Goal: Task Accomplishment & Management: Complete application form

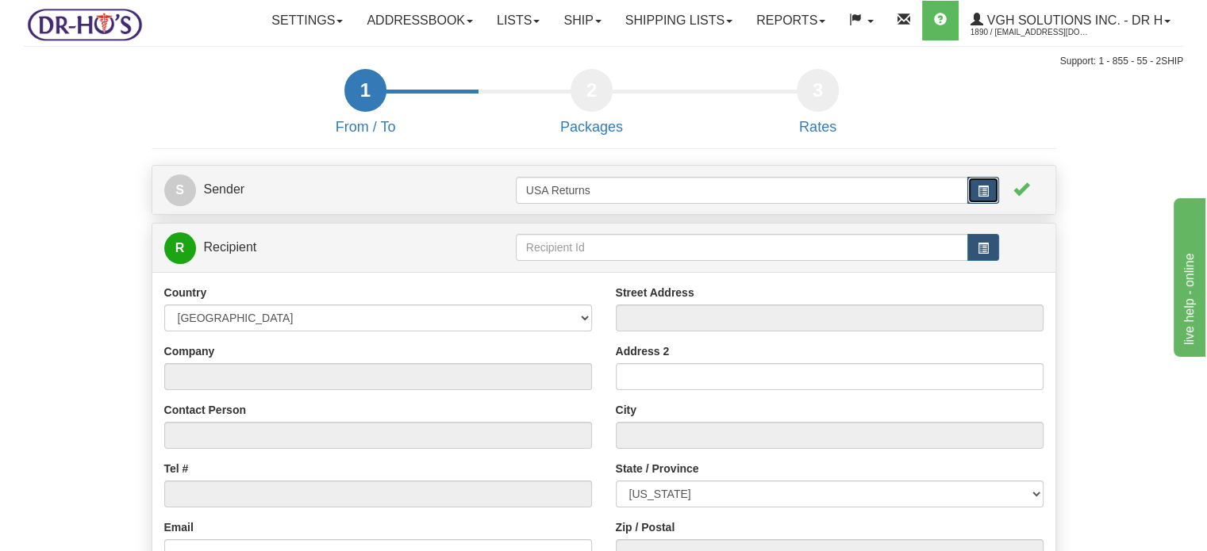
click at [984, 197] on span "button" at bounding box center [982, 191] width 11 height 11
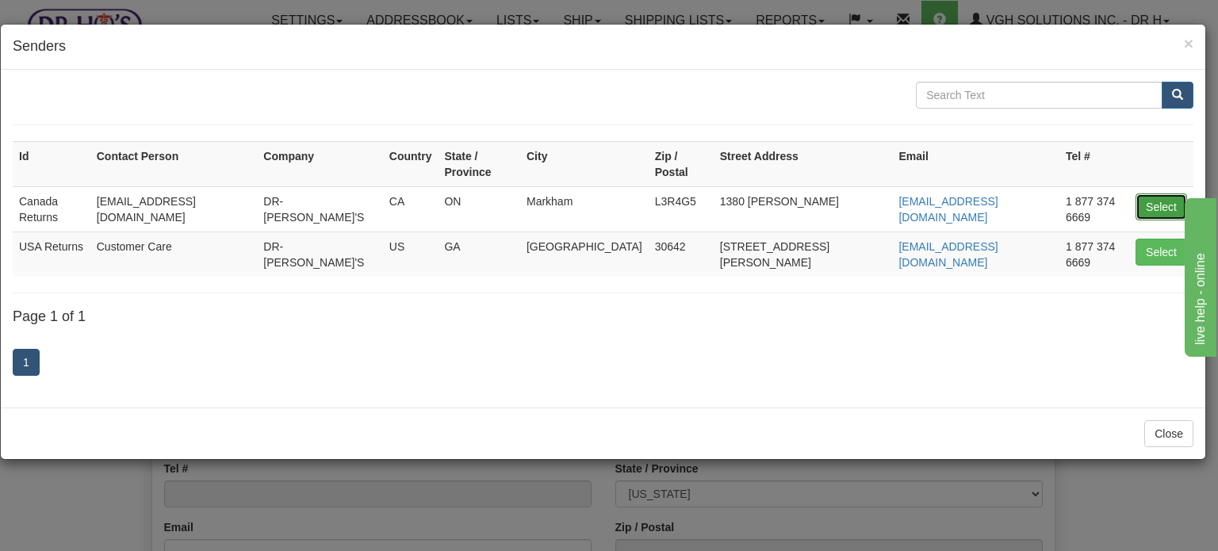
click at [1155, 197] on button "Select" at bounding box center [1162, 207] width 52 height 27
type input "Canada Returns"
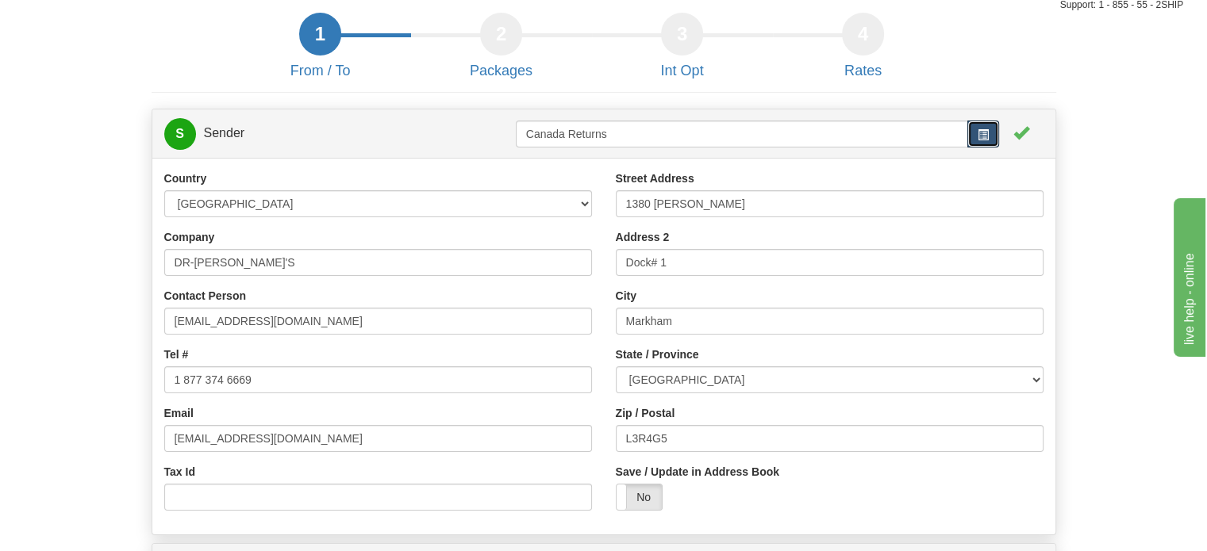
scroll to position [238, 0]
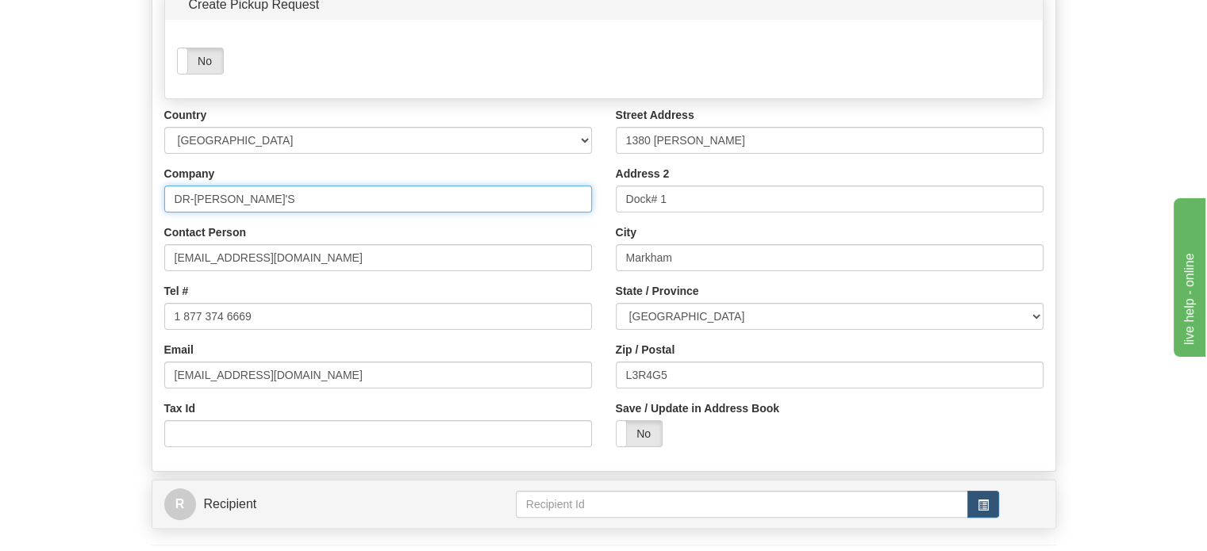
drag, startPoint x: 268, startPoint y: 234, endPoint x: 0, endPoint y: 215, distance: 268.8
click at [0, 229] on div "Toggle navigation Settings Shipping Preferences Fields Preferences New" at bounding box center [603, 215] width 1207 height 907
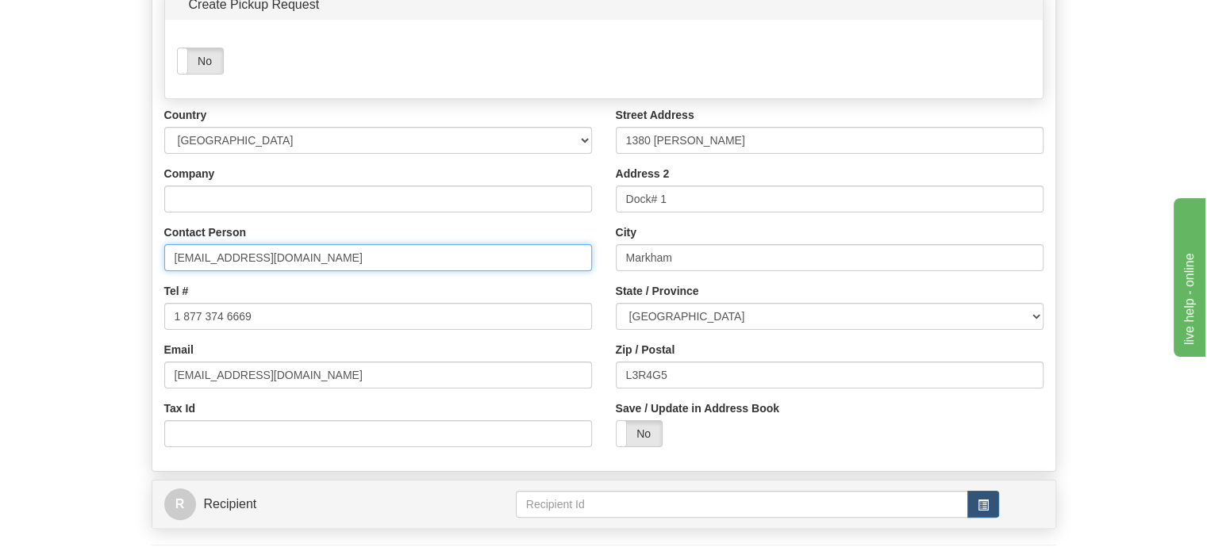
drag, startPoint x: 303, startPoint y: 286, endPoint x: 37, endPoint y: 304, distance: 266.4
click at [145, 302] on div "S Sender Canada Returns Yes No" at bounding box center [604, 281] width 928 height 774
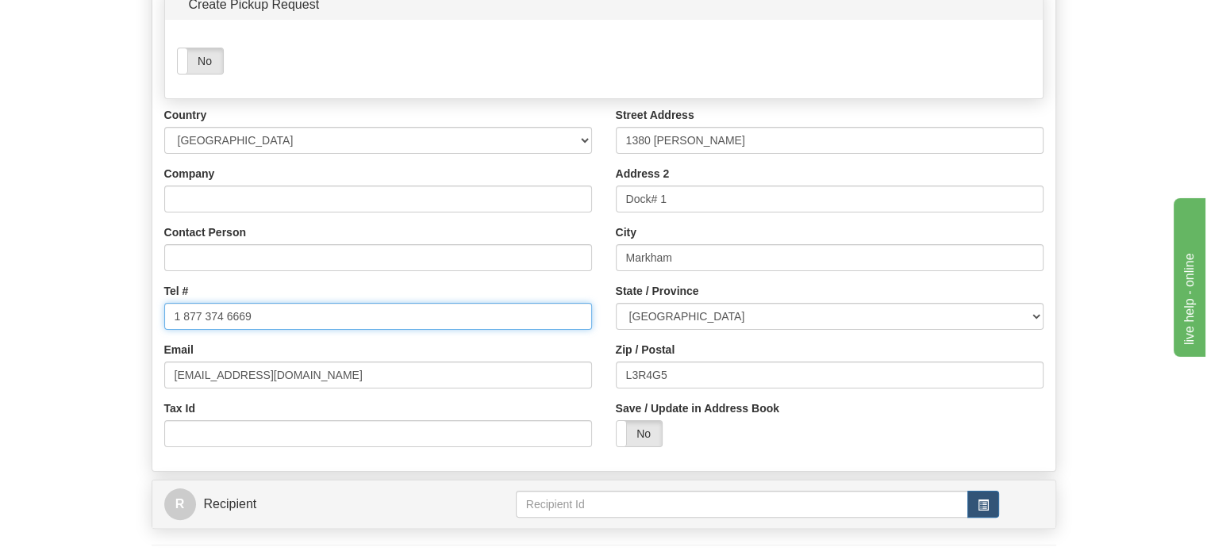
drag, startPoint x: 268, startPoint y: 355, endPoint x: 113, endPoint y: 363, distance: 154.9
click at [160, 358] on div "Country AFGHANISTAN ALAND ISLANDS ALBANIA ALGERIA AMERICAN SAMOA ANDORRA ANGOLA…" at bounding box center [377, 283] width 451 height 352
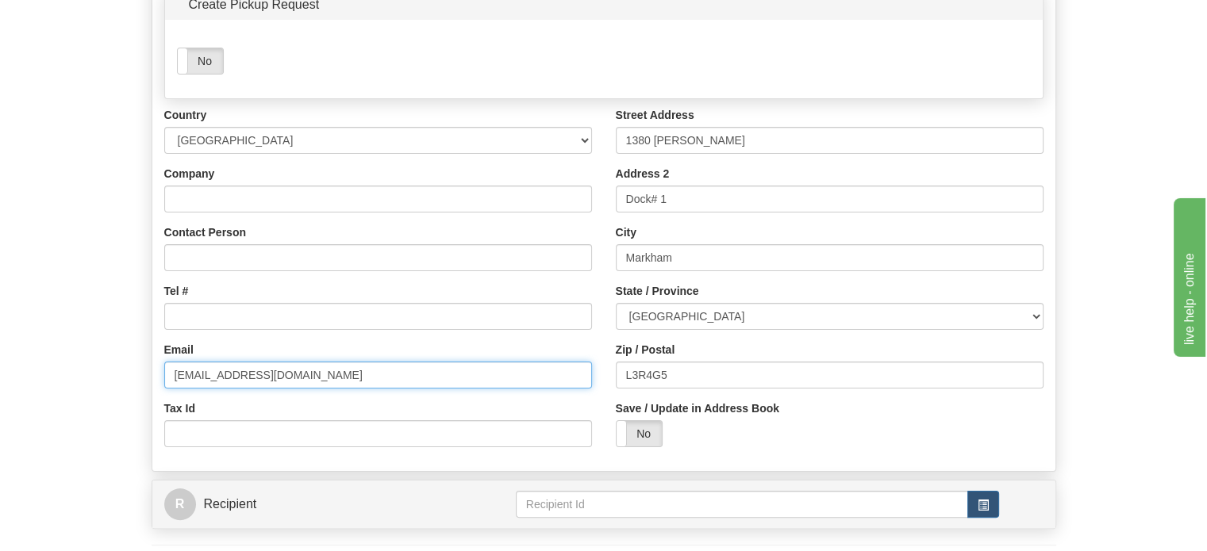
click at [153, 419] on div "Country AFGHANISTAN ALAND ISLANDS ALBANIA ALGERIA AMERICAN SAMOA ANDORRA ANGOLA…" at bounding box center [377, 283] width 451 height 352
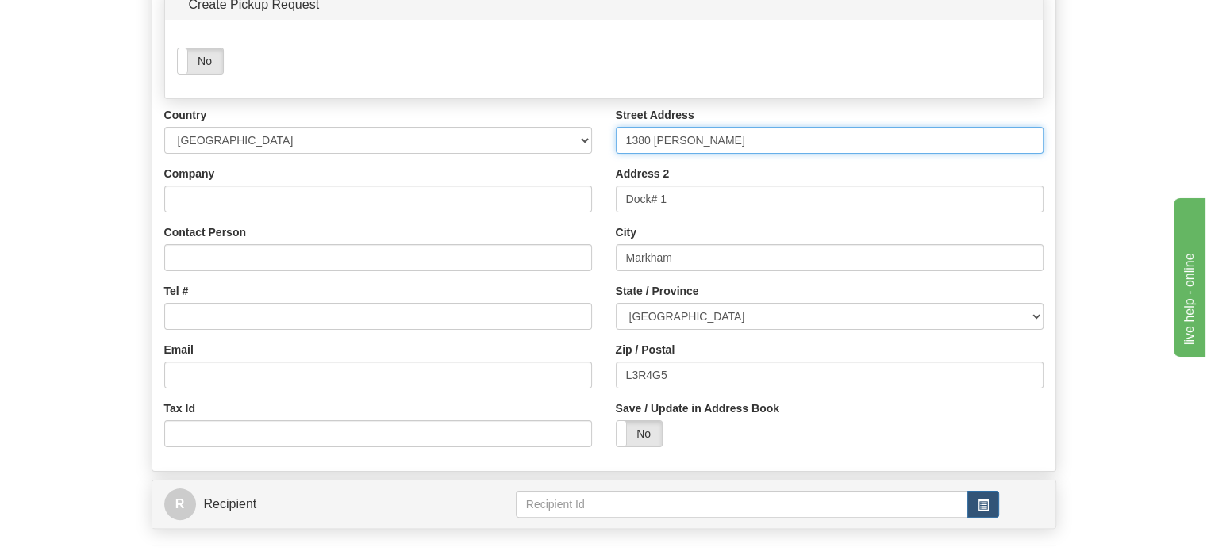
drag, startPoint x: 733, startPoint y: 181, endPoint x: 566, endPoint y: 204, distance: 168.9
click at [608, 197] on div "Street Address 1380 Rodick Rd Address 2 Dock# 1 City Markham State / Province A…" at bounding box center [829, 283] width 451 height 352
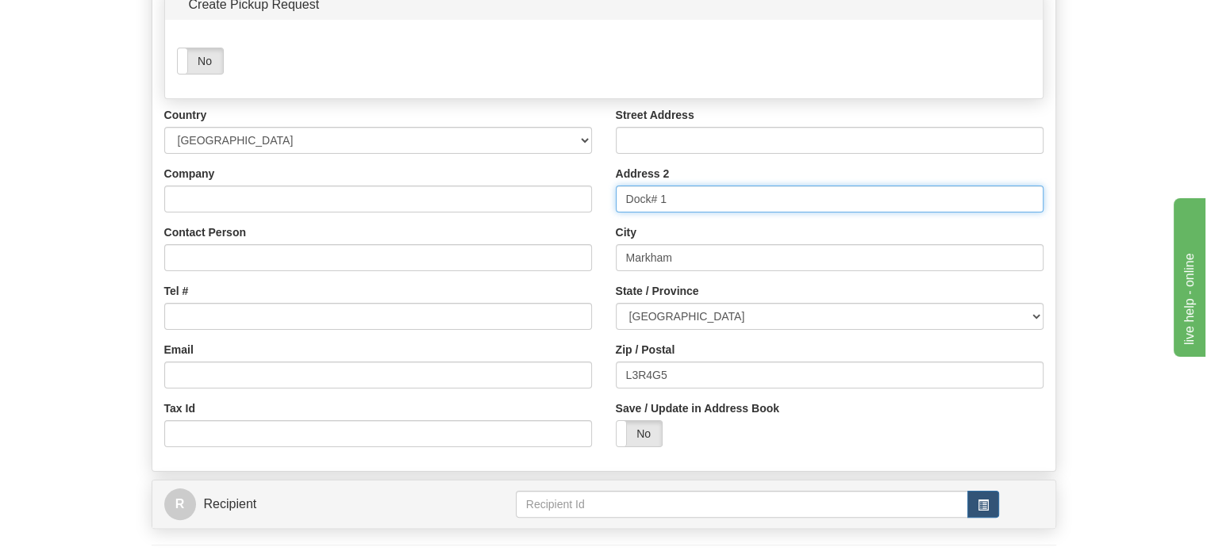
drag, startPoint x: 688, startPoint y: 234, endPoint x: 508, endPoint y: 242, distance: 180.2
click at [528, 245] on div "Country AFGHANISTAN ALAND ISLANDS ALBANIA ALGERIA AMERICAN SAMOA ANDORRA ANGOLA…" at bounding box center [603, 283] width 903 height 352
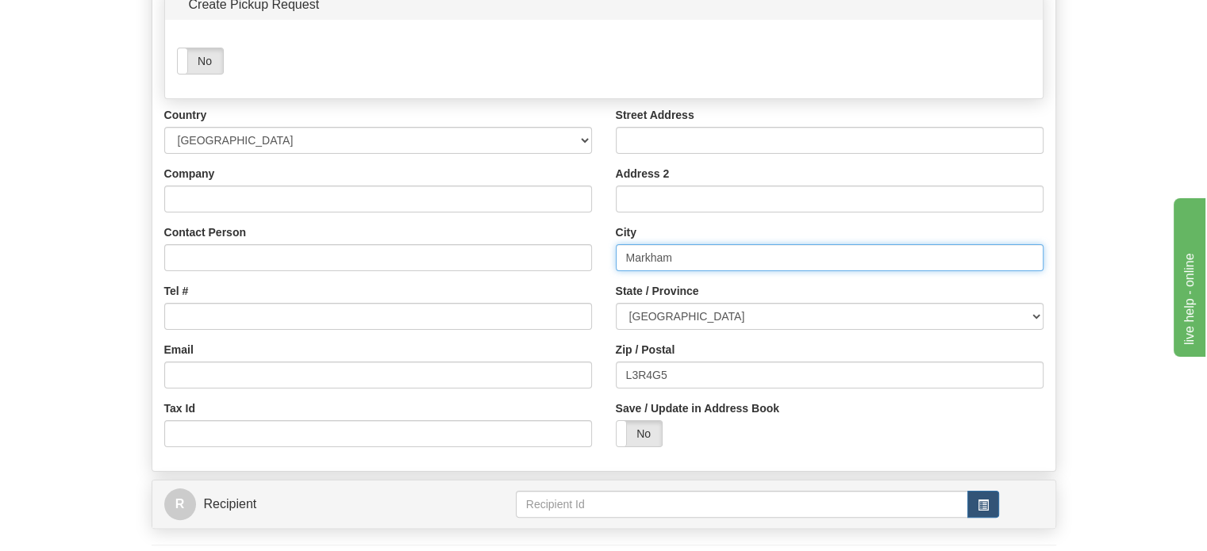
drag, startPoint x: 692, startPoint y: 308, endPoint x: 571, endPoint y: 305, distance: 120.6
click at [578, 305] on div "Country AFGHANISTAN ALAND ISLANDS ALBANIA ALGERIA AMERICAN SAMOA ANDORRA ANGOLA…" at bounding box center [603, 283] width 903 height 352
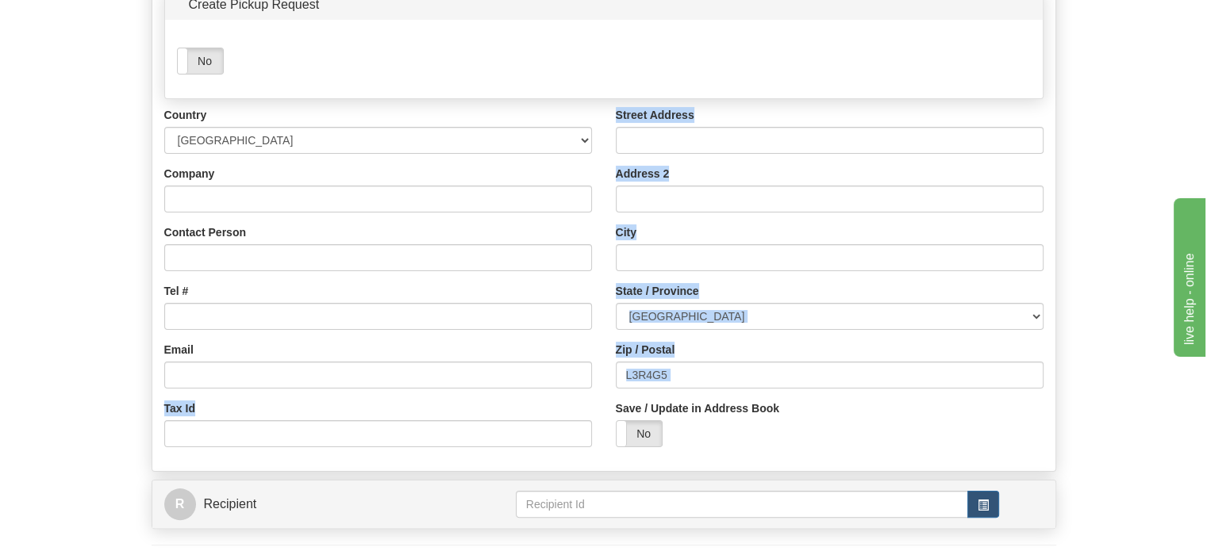
drag, startPoint x: 707, startPoint y: 426, endPoint x: 492, endPoint y: 405, distance: 216.0
click at [543, 405] on div "Country AFGHANISTAN ALAND ISLANDS ALBANIA ALGERIA AMERICAN SAMOA ANDORRA ANGOLA…" at bounding box center [603, 283] width 903 height 352
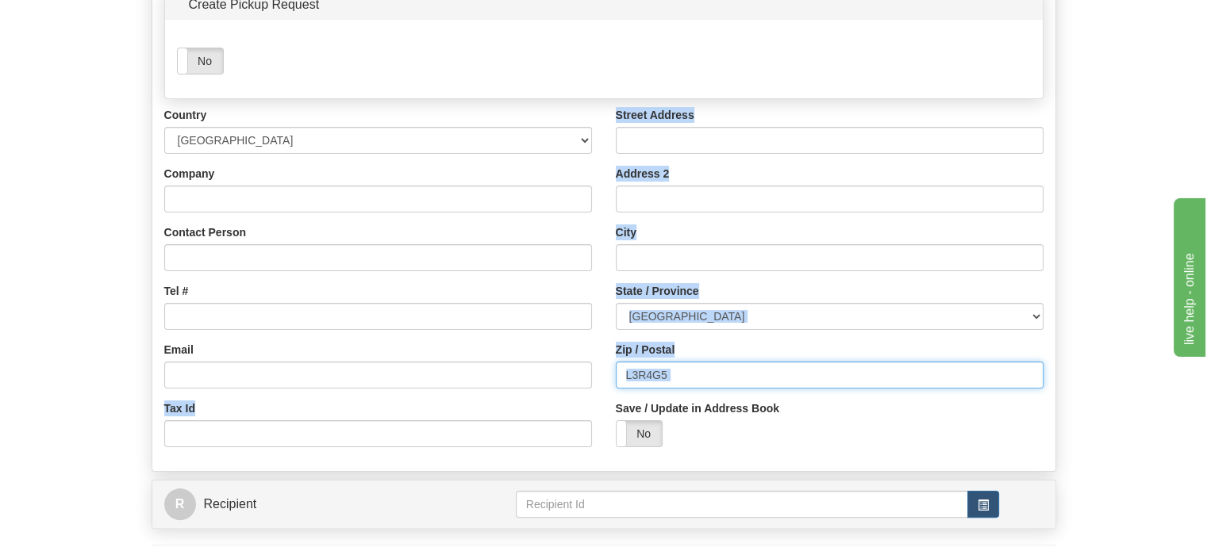
click at [728, 389] on input "L3R4G5" at bounding box center [830, 375] width 428 height 27
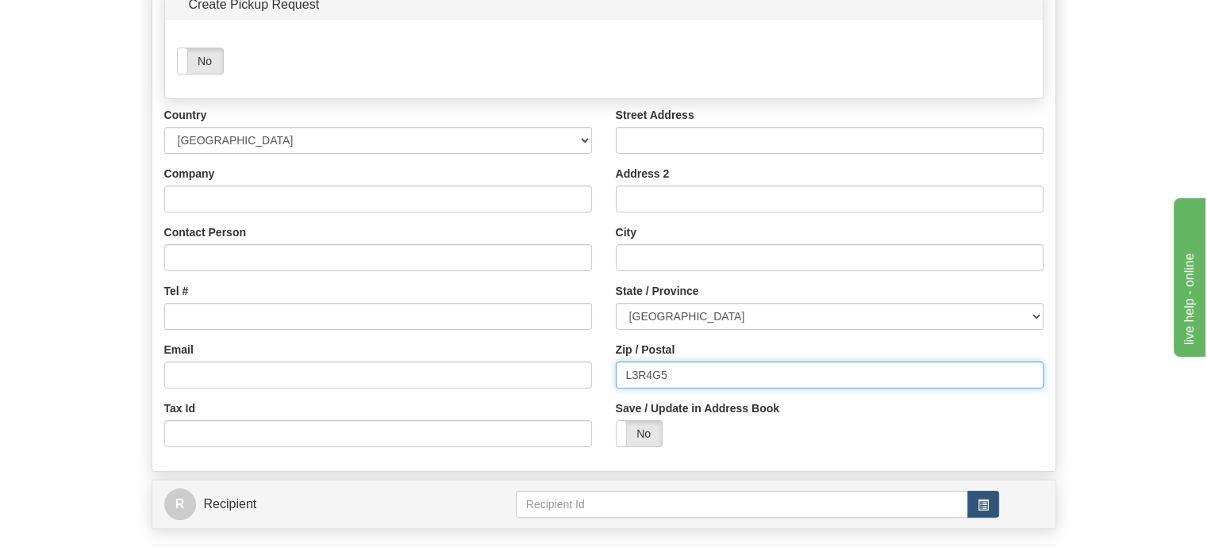
drag, startPoint x: 689, startPoint y: 413, endPoint x: 452, endPoint y: 412, distance: 236.4
click at [580, 413] on div "Country AFGHANISTAN ALAND ISLANDS ALBANIA ALGERIA AMERICAN SAMOA ANDORRA ANGOLA…" at bounding box center [603, 283] width 903 height 352
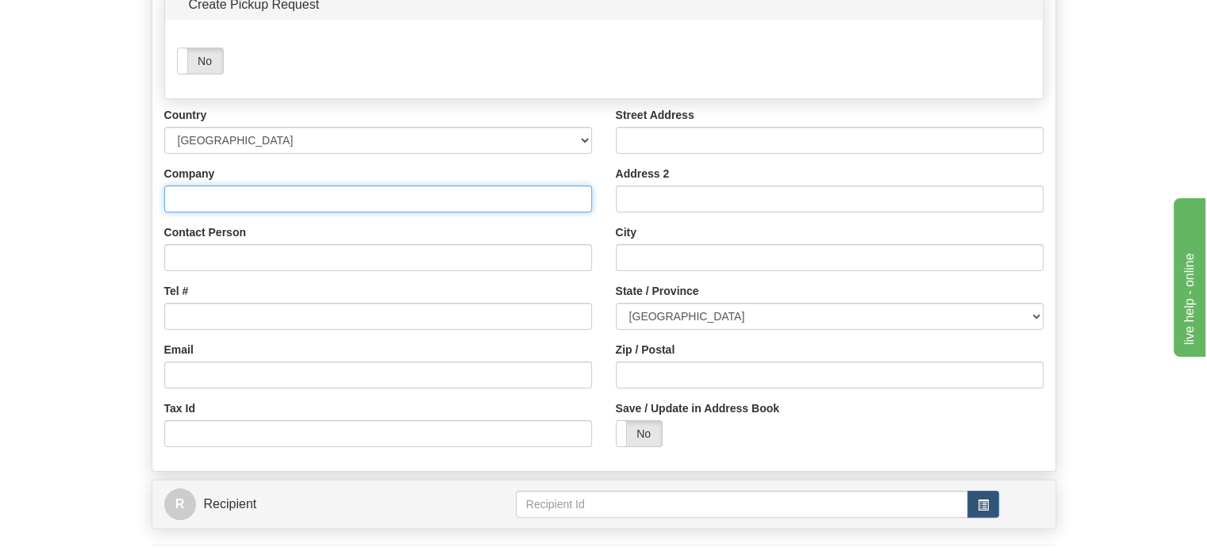
click at [263, 213] on input "Company" at bounding box center [378, 199] width 428 height 27
paste input "Neville Wakeman"
type input "Neville Wakeman"
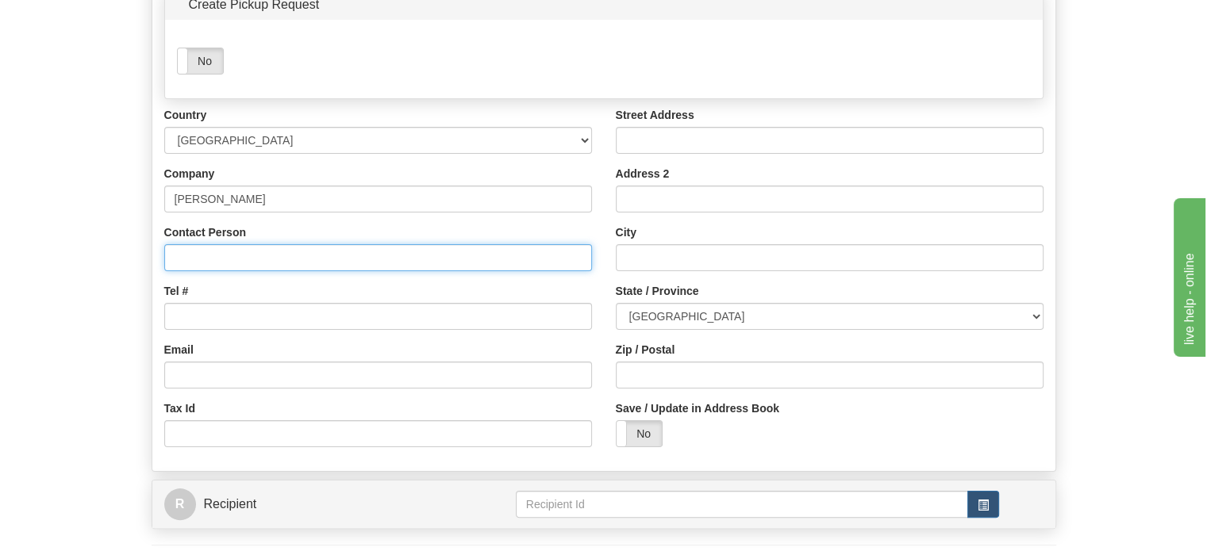
click at [225, 271] on input "Contact Person" at bounding box center [378, 257] width 428 height 27
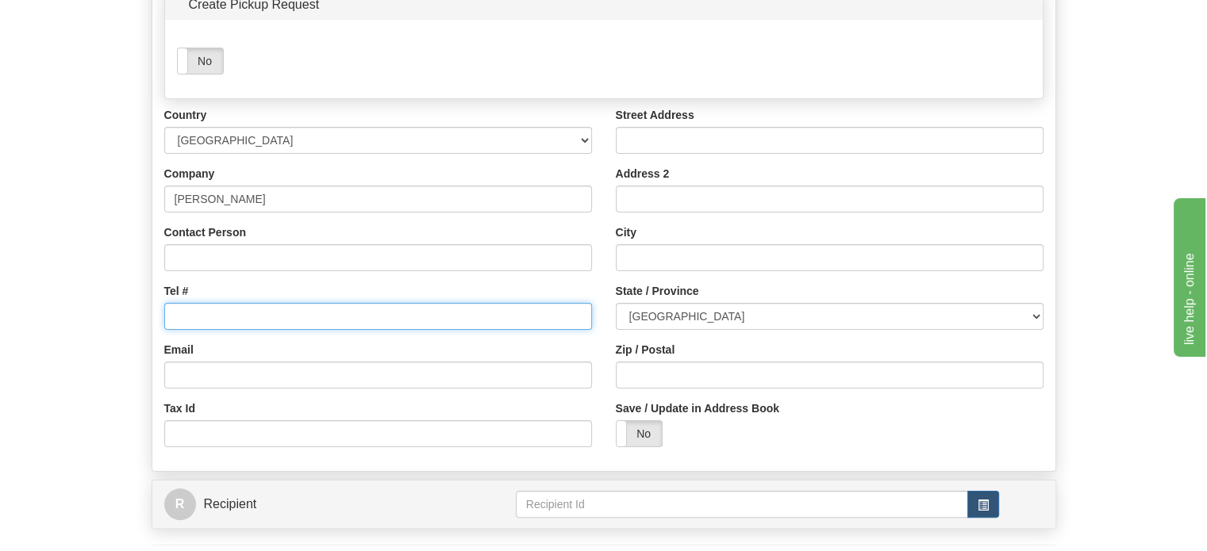
click at [235, 330] on input "Tel #" at bounding box center [378, 316] width 428 height 27
paste input "2505239704"
type input "2505239704"
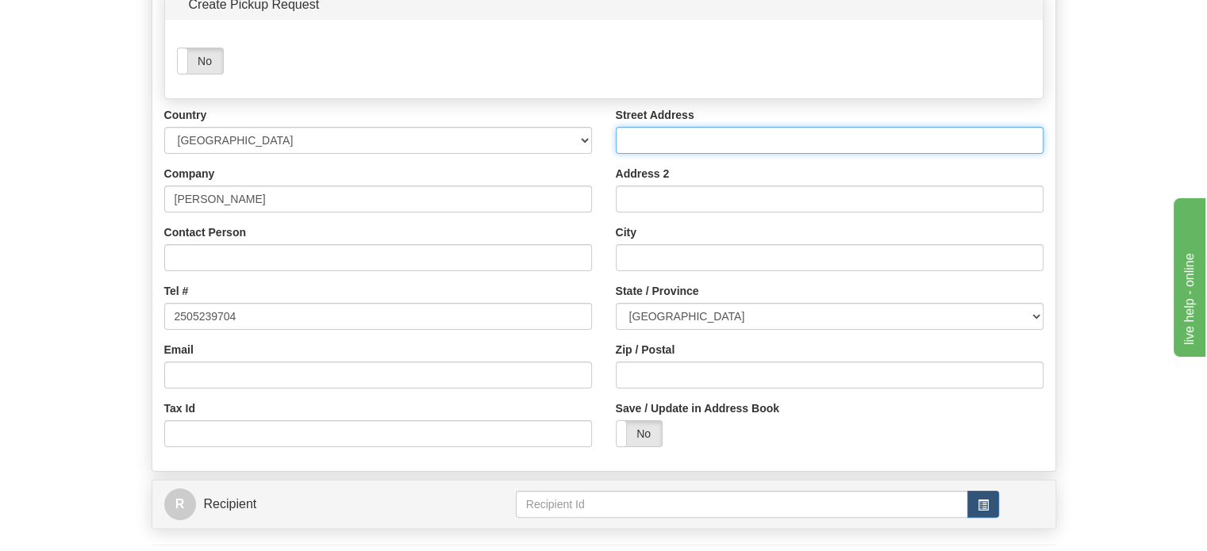
click at [661, 154] on input "Street Address" at bounding box center [830, 140] width 428 height 27
paste input "267 Juniper Dr,"
type input "267 Juniper Dr,"
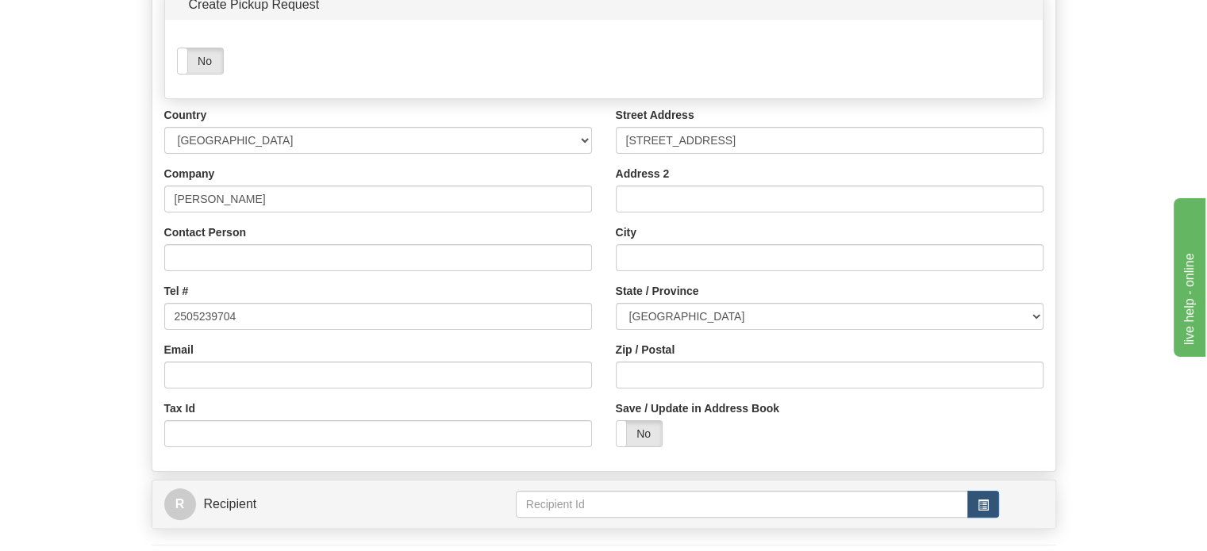
click at [742, 271] on div at bounding box center [830, 257] width 428 height 27
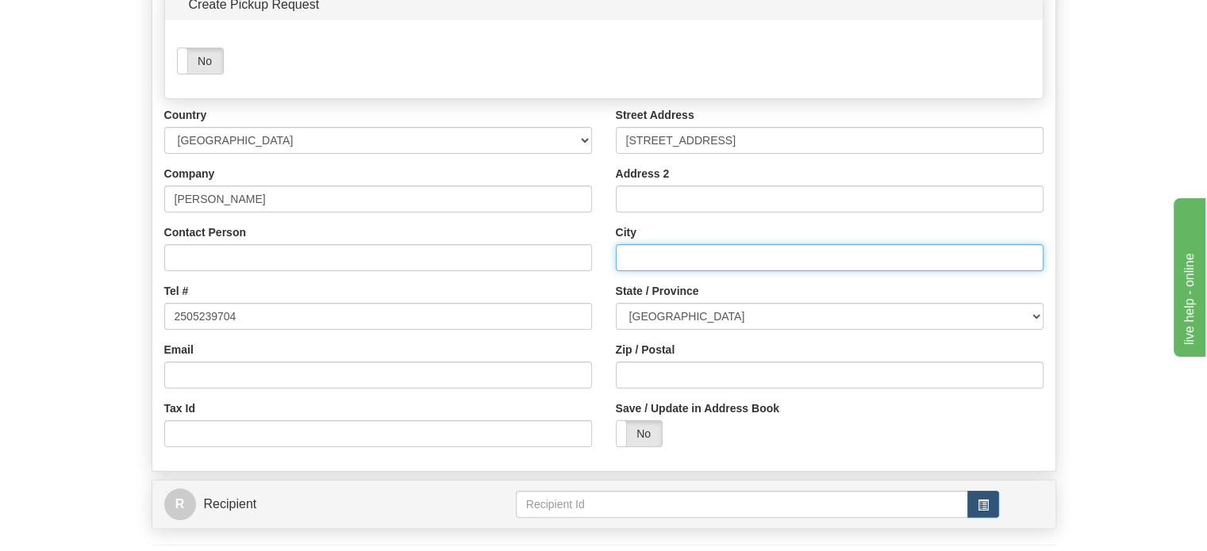
click at [736, 271] on input "City" at bounding box center [830, 257] width 428 height 27
paste input "Logan Lake"
type input "Logan Lake"
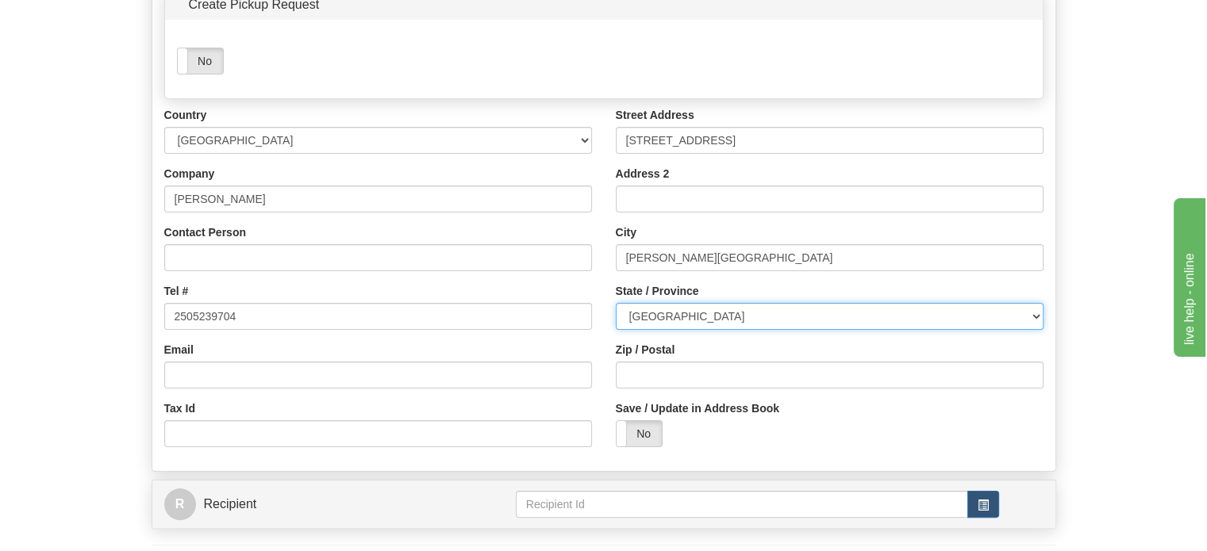
click at [727, 330] on select "ALBERTA BRITISH COLUMBIA MANITOBA NEW BRUNSWICK NEWFOUNDLAND NOVA SCOTIA NUNAVU…" at bounding box center [830, 316] width 428 height 27
select select "BC"
click at [616, 330] on select "ALBERTA BRITISH COLUMBIA MANITOBA NEW BRUNSWICK NEWFOUNDLAND NOVA SCOTIA NUNAVU…" at bounding box center [830, 316] width 428 height 27
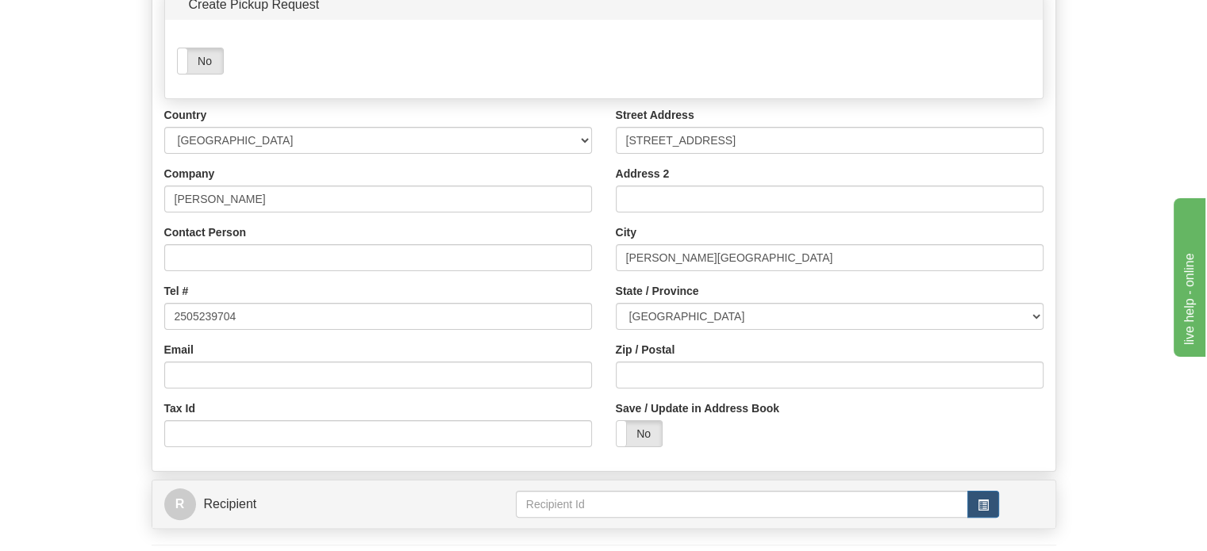
click at [770, 426] on div "Street Address 267 Juniper Dr, Address 2 City Logan Lake State / Province ALBER…" at bounding box center [829, 283] width 451 height 352
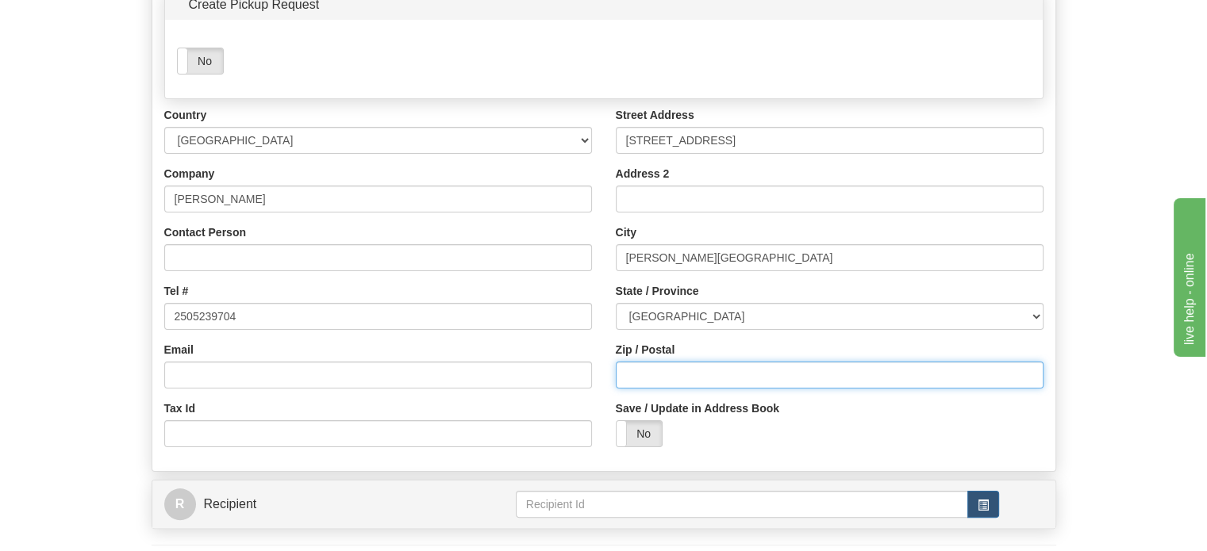
click at [770, 389] on input "Zip / Postal" at bounding box center [830, 375] width 428 height 27
paste input "V0K1W0"
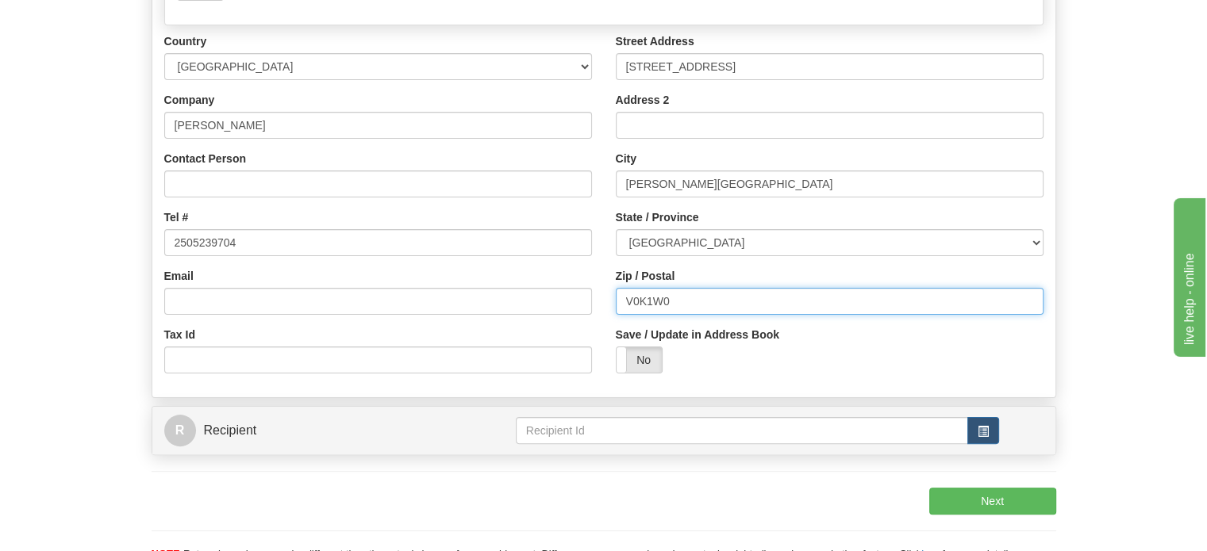
scroll to position [317, 0]
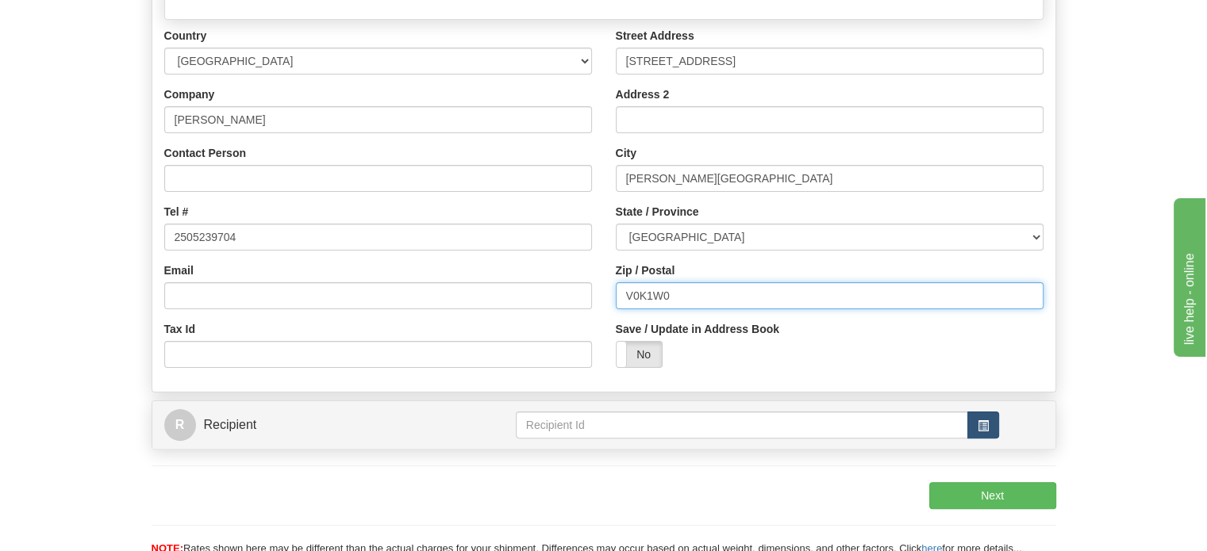
type input "V0K1W0"
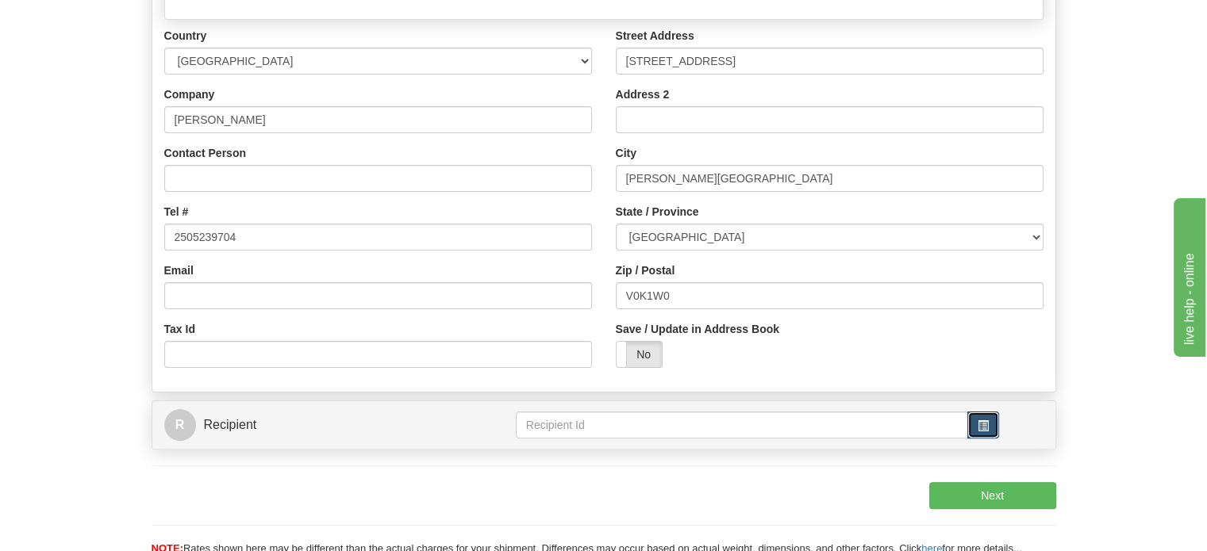
click at [986, 439] on button "button" at bounding box center [983, 425] width 32 height 27
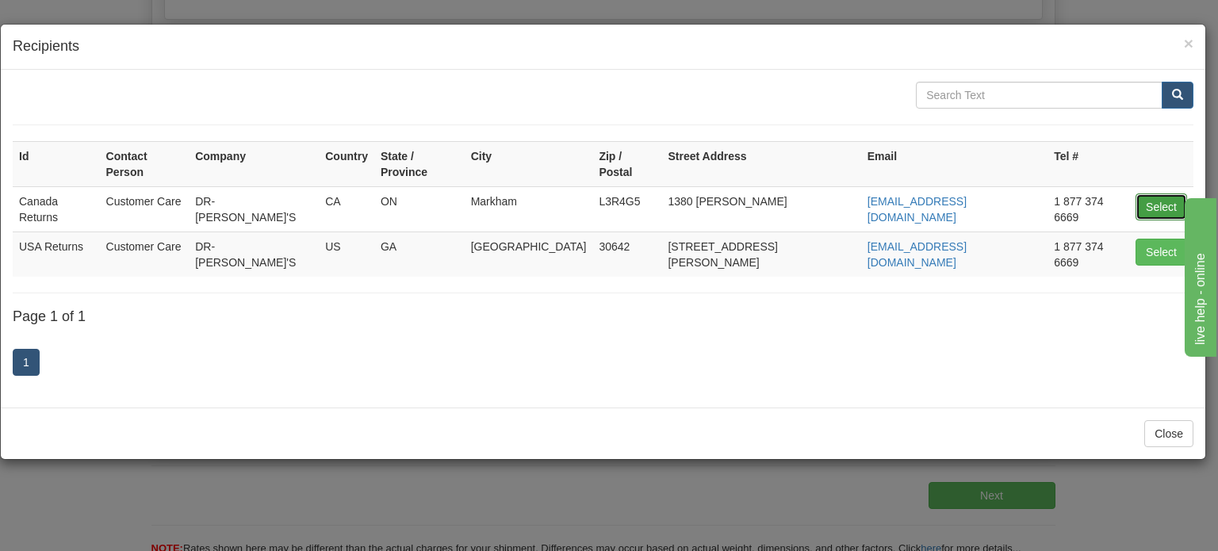
click at [1153, 194] on button "Select" at bounding box center [1162, 207] width 52 height 27
type input "Canada Returns"
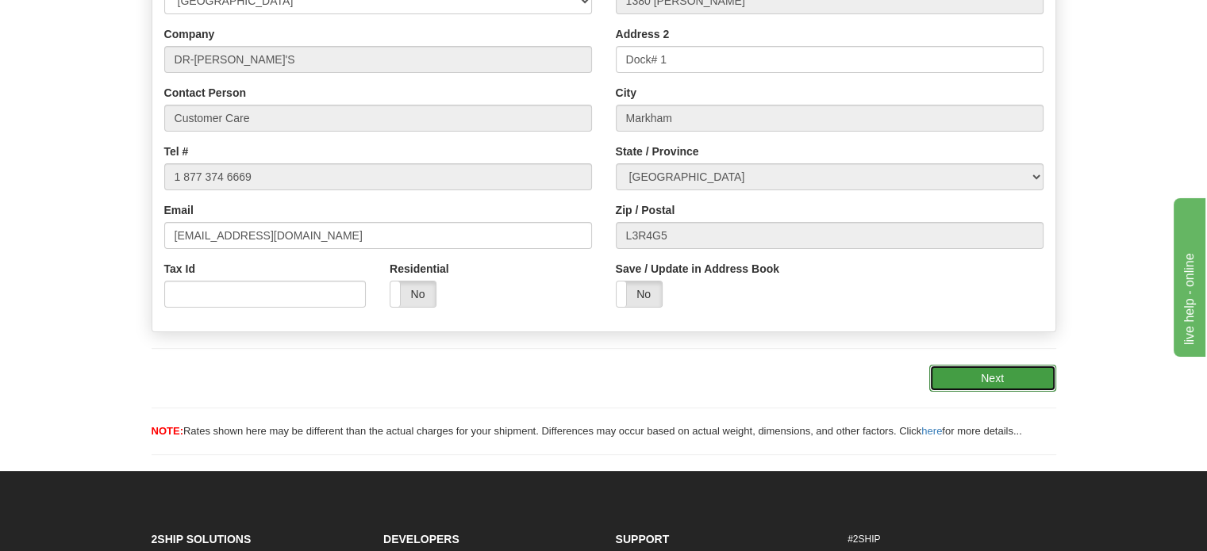
click at [1018, 392] on button "Next" at bounding box center [992, 378] width 127 height 27
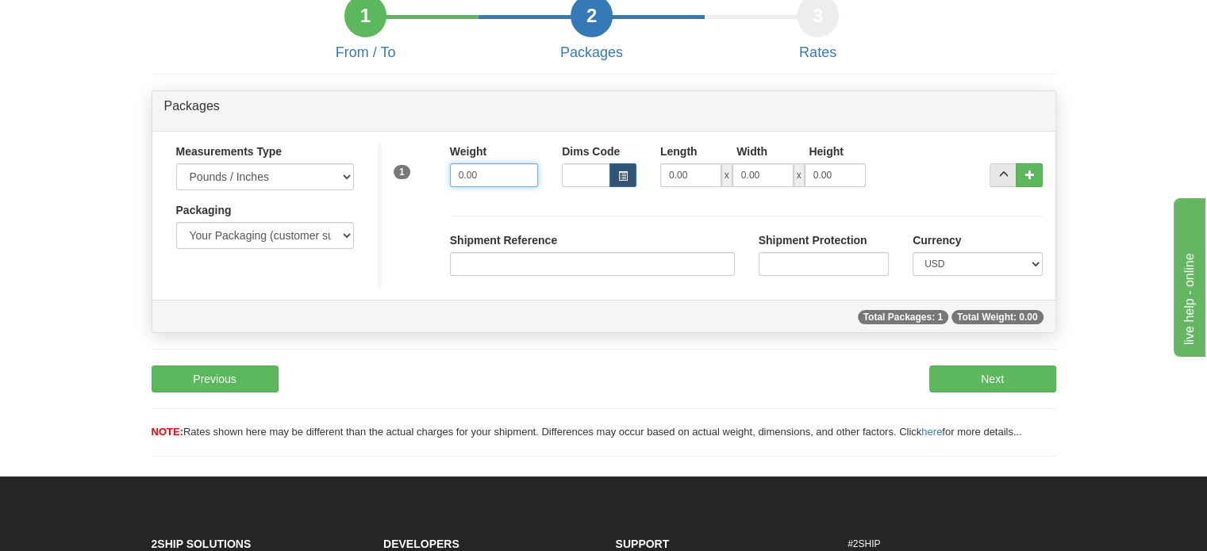
drag, startPoint x: 482, startPoint y: 209, endPoint x: 247, endPoint y: 205, distance: 234.9
click at [302, 213] on div "Measurements Type Pounds / Inches Kilograms / Centimeters Packaging Your Packag…" at bounding box center [603, 216] width 903 height 144
type input "1.00"
click at [543, 248] on label "Shipment Reference" at bounding box center [503, 240] width 107 height 16
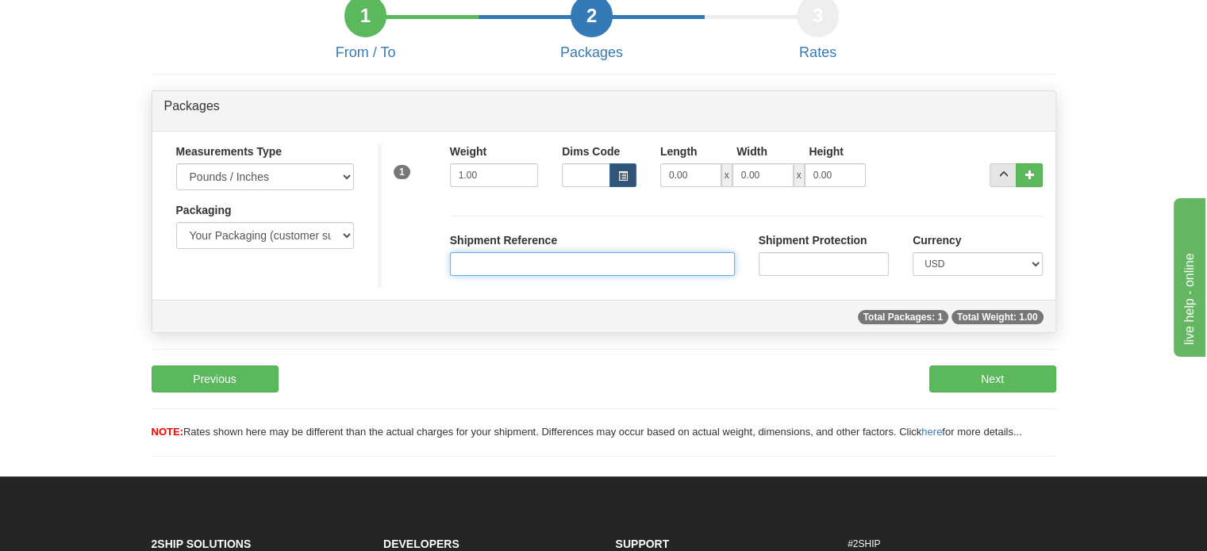
click at [543, 276] on input "Shipment Reference" at bounding box center [592, 264] width 285 height 24
paste input "1168880"
type input "1168880"
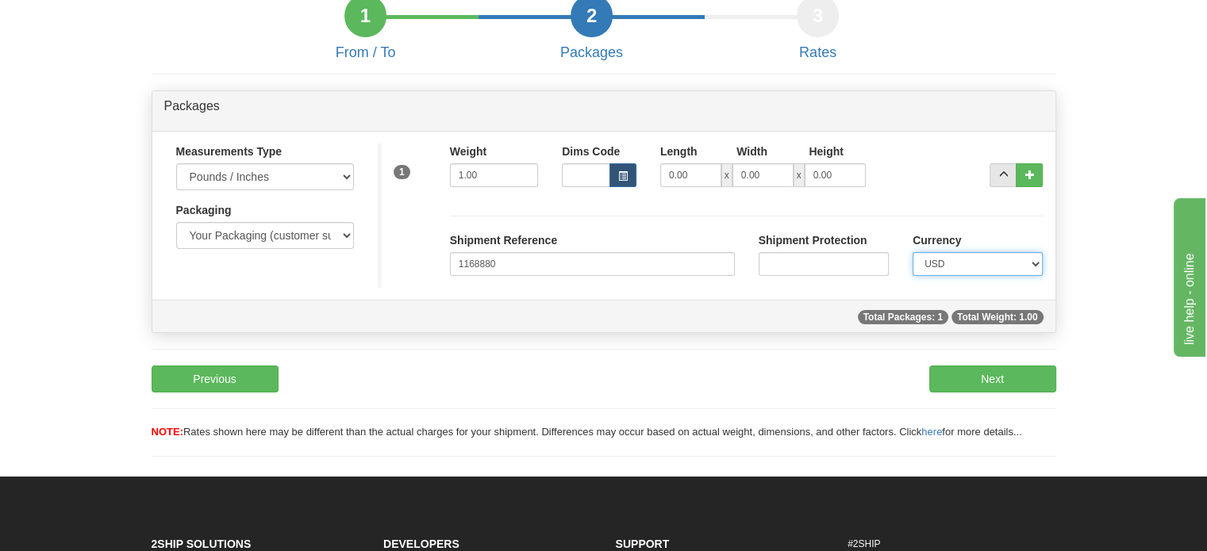
click at [980, 276] on select "CAD USD EUR ZAR RON ANG ARN AUD AUS AWG BBD BFR BGN BHD BMD BND BRC BRL CHP CKZ…" at bounding box center [977, 264] width 130 height 24
select select "0"
click at [912, 276] on select "CAD USD EUR ZAR RON ANG ARN AUD AUS AWG BBD BFR BGN BHD BMD BND BRC BRL CHP CKZ…" at bounding box center [977, 264] width 130 height 24
click at [1025, 393] on button "Next" at bounding box center [992, 379] width 127 height 27
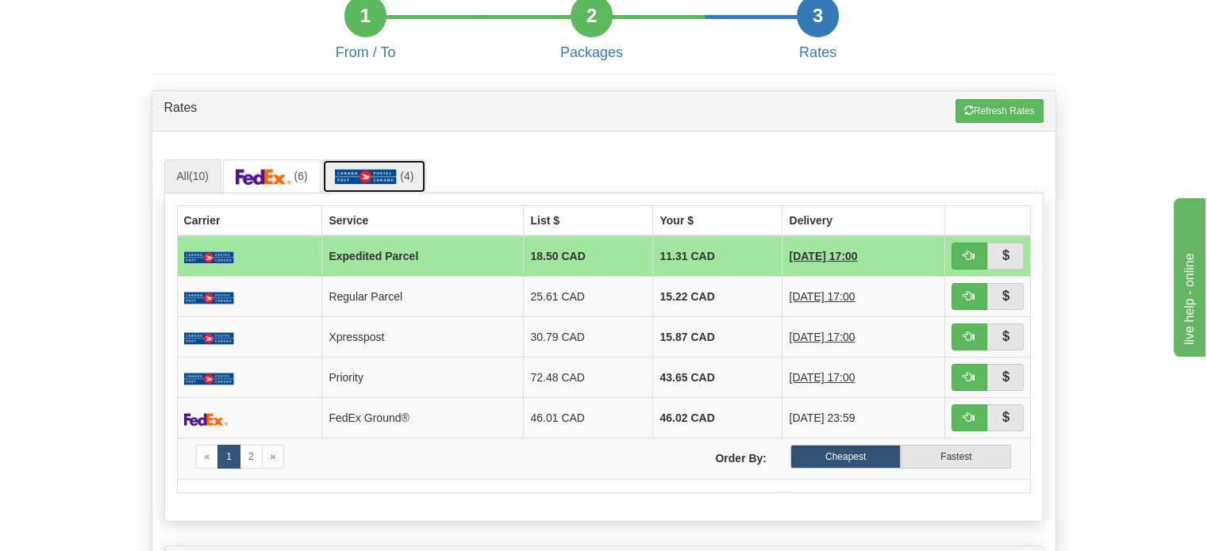
click at [373, 185] on img at bounding box center [366, 177] width 63 height 16
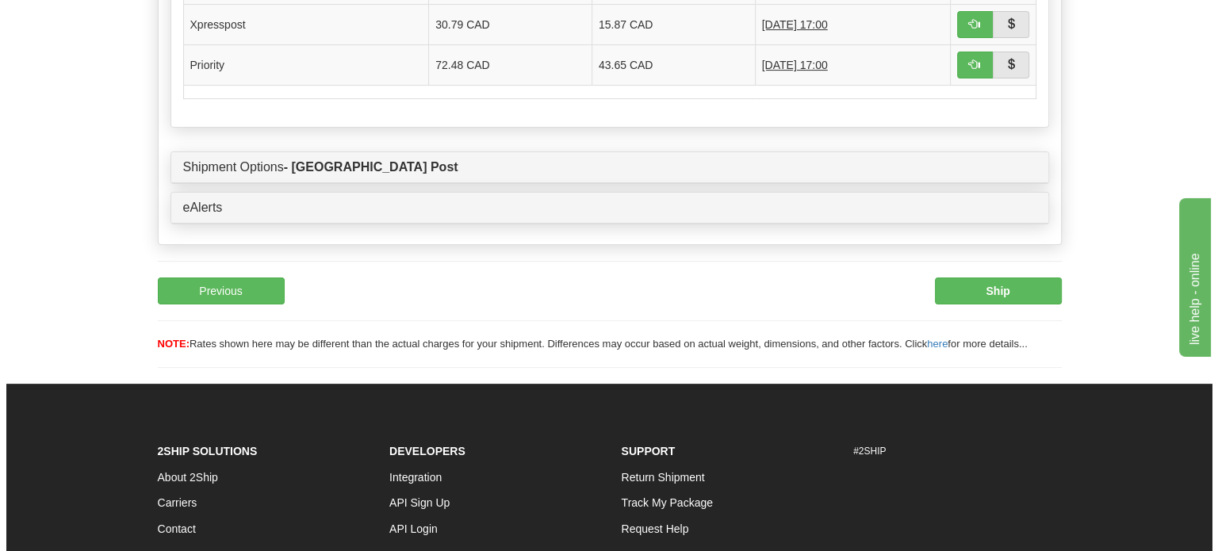
scroll to position [392, 0]
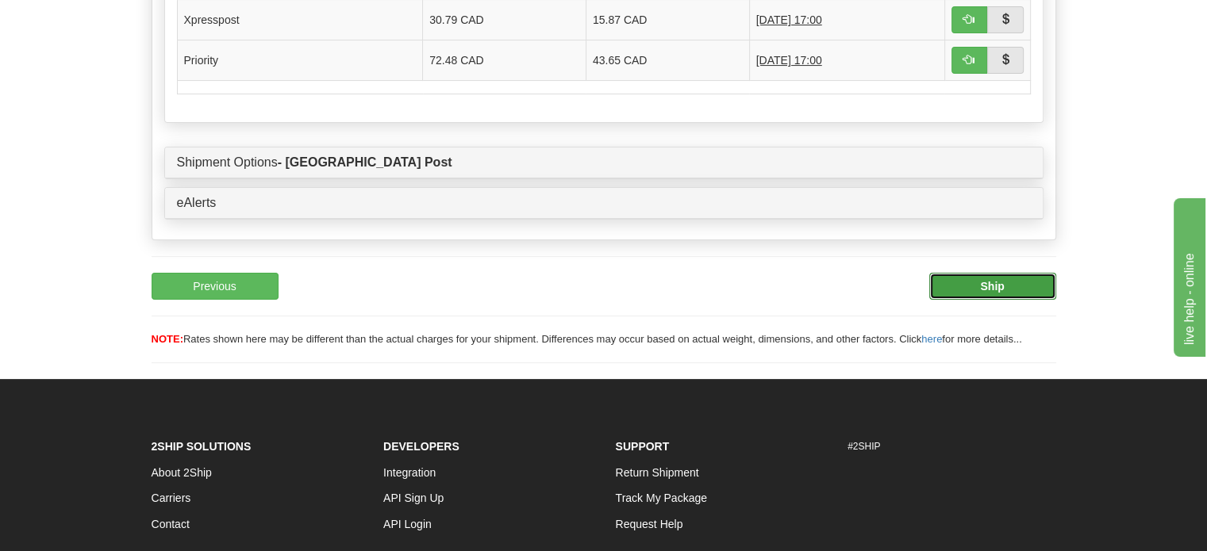
click at [1015, 300] on button "Ship" at bounding box center [992, 286] width 127 height 27
type input "DOM.EP"
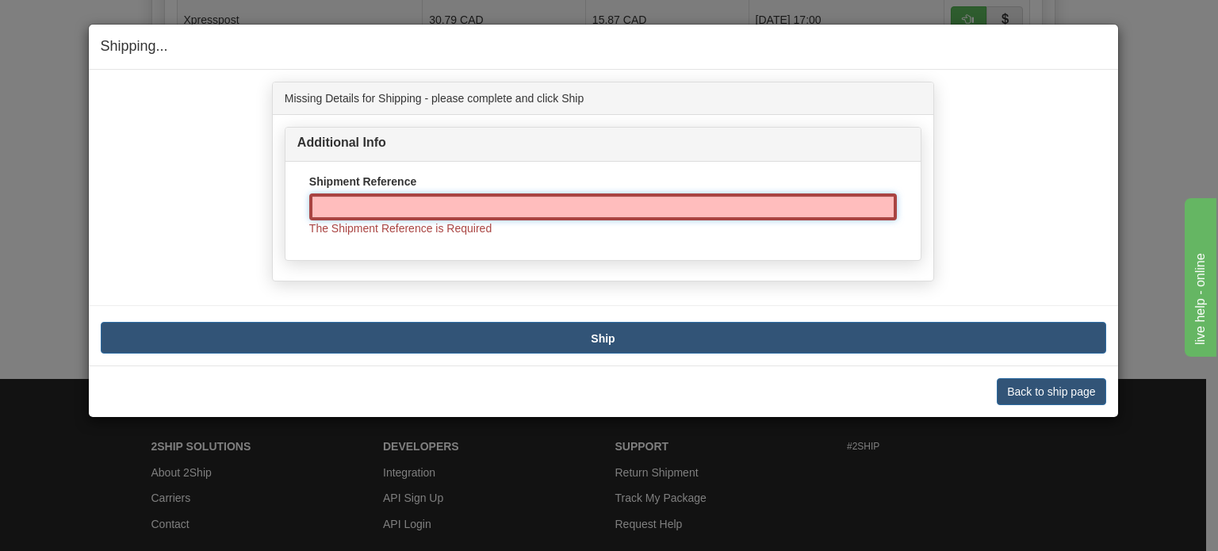
click at [447, 211] on input "Shipment Reference" at bounding box center [603, 207] width 588 height 27
paste input "1168880"
type input "1168880"
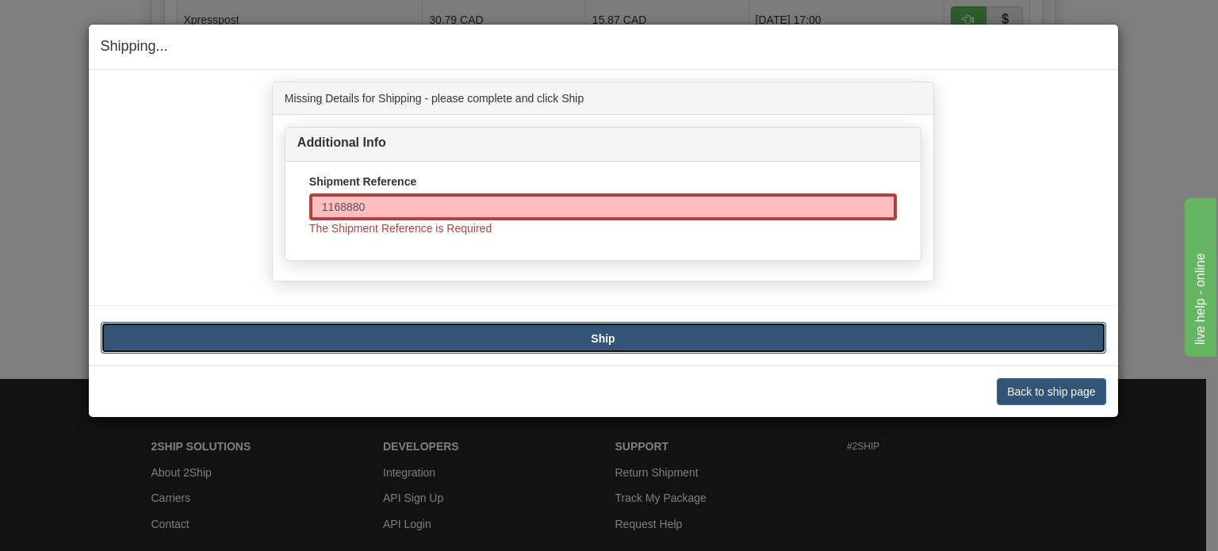
click at [570, 332] on button "Ship" at bounding box center [604, 338] width 1006 height 32
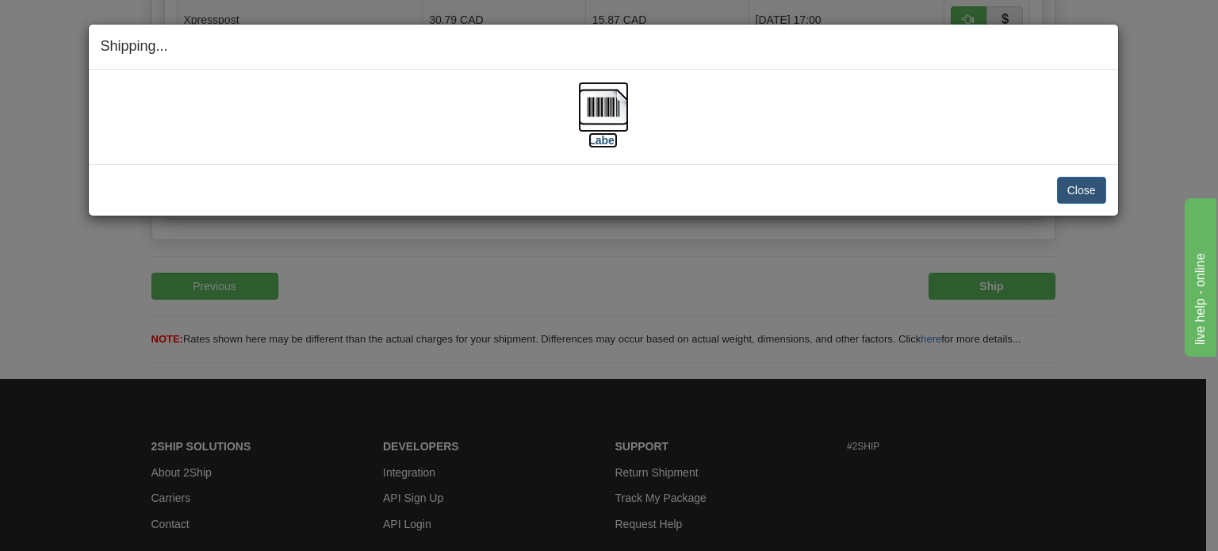
click at [600, 113] on img at bounding box center [603, 107] width 51 height 51
click at [1096, 193] on button "Close" at bounding box center [1081, 190] width 49 height 27
